Goal: Find specific page/section: Find specific page/section

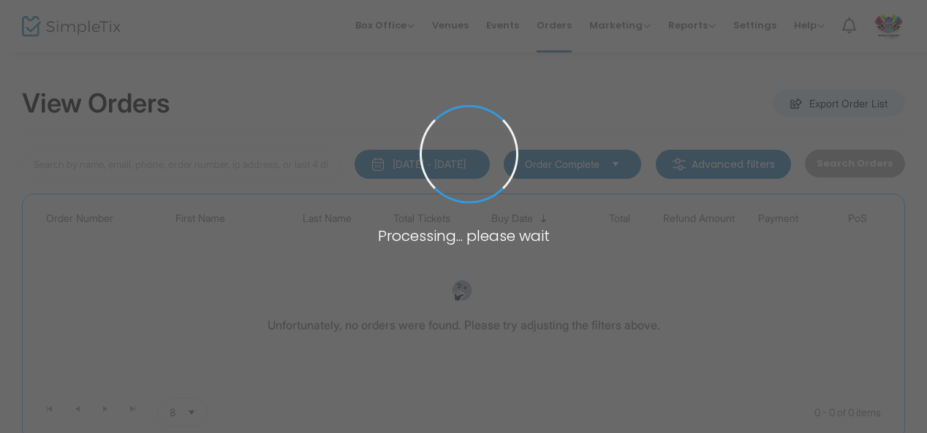
type input "H-1068E59A-F"
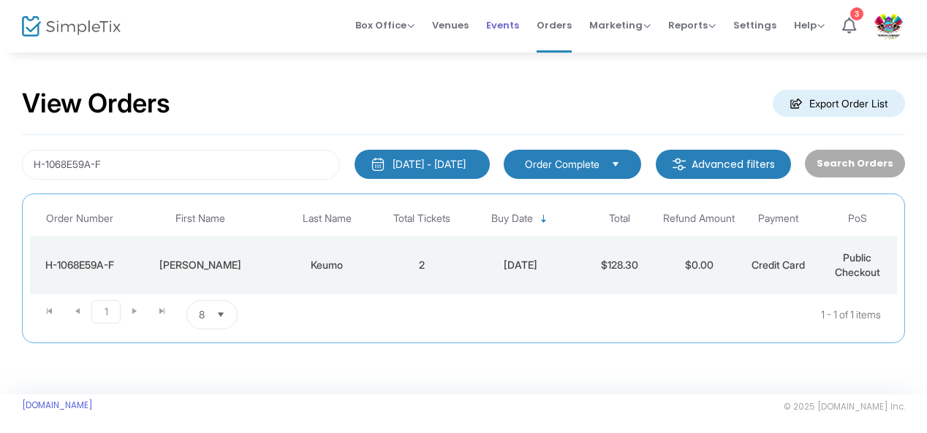
click at [512, 30] on span "Events" at bounding box center [502, 25] width 33 height 37
